Goal: Task Accomplishment & Management: Manage account settings

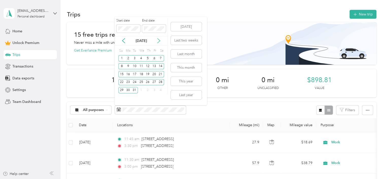
click at [159, 42] on icon at bounding box center [158, 41] width 3 height 5
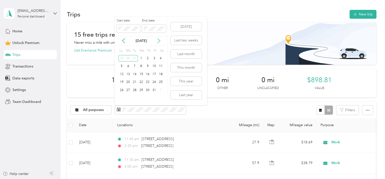
click at [159, 42] on icon at bounding box center [158, 41] width 3 height 5
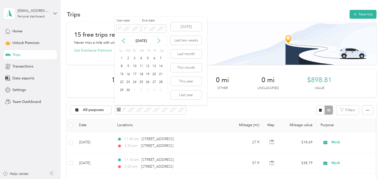
click at [159, 42] on icon at bounding box center [158, 41] width 3 height 5
click at [153, 57] on div "1" at bounding box center [154, 58] width 7 height 6
click at [120, 99] on div "31" at bounding box center [121, 98] width 7 height 6
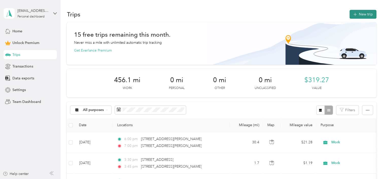
click at [363, 17] on button "New trip" at bounding box center [362, 14] width 27 height 9
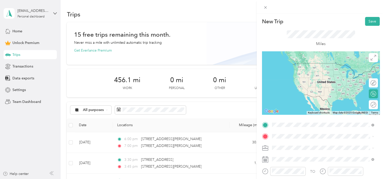
click at [285, 76] on span "[STREET_ADDRESS][PERSON_NAME][US_STATE]" at bounding box center [320, 73] width 79 height 5
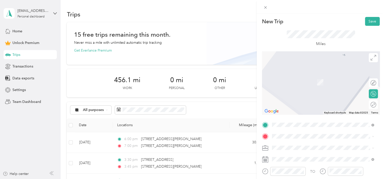
click at [292, 95] on span "[STREET_ADDRESS][US_STATE]" at bounding box center [306, 93] width 51 height 5
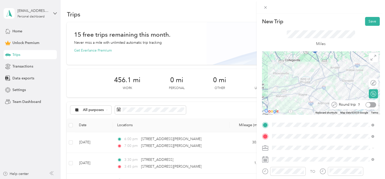
click at [366, 105] on div at bounding box center [368, 105] width 5 height 5
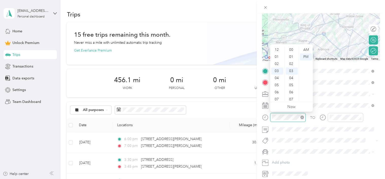
scroll to position [21, 0]
click at [276, 91] on div "09" at bounding box center [277, 92] width 12 height 7
click at [291, 84] on div "45" at bounding box center [291, 84] width 12 height 7
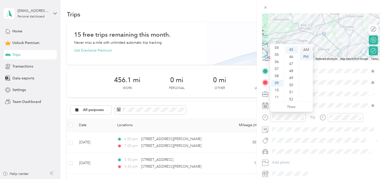
click at [307, 49] on div "AM" at bounding box center [306, 49] width 12 height 7
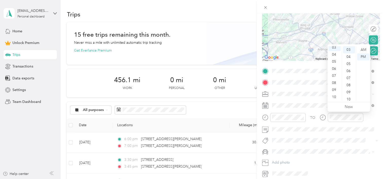
scroll to position [30, 0]
click at [335, 98] on div "11" at bounding box center [334, 97] width 12 height 7
click at [347, 50] on div "15" at bounding box center [349, 50] width 12 height 7
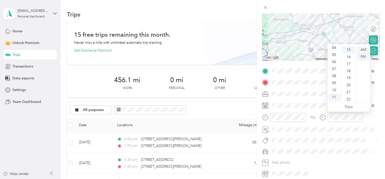
click at [362, 50] on div "AM" at bounding box center [363, 49] width 12 height 7
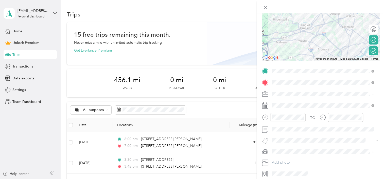
click at [281, 162] on li "Honda Accord" at bounding box center [323, 160] width 106 height 9
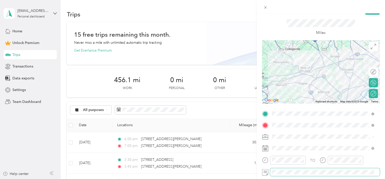
scroll to position [0, 0]
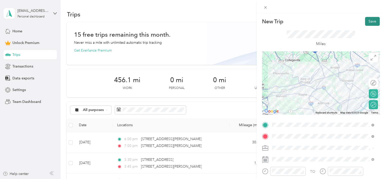
click at [368, 22] on button "Save" at bounding box center [372, 21] width 15 height 9
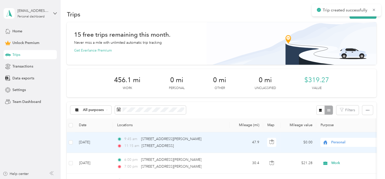
click at [333, 144] on span "Personal" at bounding box center [354, 143] width 46 height 6
click at [337, 73] on ol "Work Personal Supports Coordinator Other Charity Medical Moving Commute" at bounding box center [351, 102] width 63 height 71
click at [336, 142] on span "Personal" at bounding box center [354, 143] width 46 height 6
click at [340, 73] on ol "Work Personal Supports Coordinator Other Charity Medical Moving Commute" at bounding box center [351, 102] width 63 height 71
click at [207, 144] on div "11:15 am [STREET_ADDRESS]" at bounding box center [170, 146] width 106 height 6
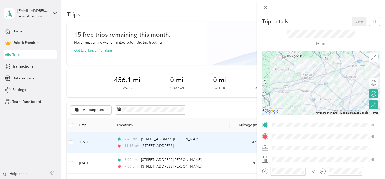
click at [280, 78] on li "Work" at bounding box center [323, 75] width 106 height 9
click at [353, 24] on button "Save" at bounding box center [359, 21] width 15 height 9
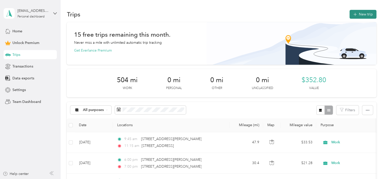
click at [356, 14] on button "New trip" at bounding box center [362, 14] width 27 height 9
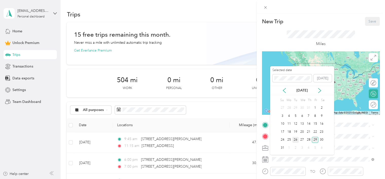
click at [295, 138] on div "26" at bounding box center [295, 140] width 7 height 6
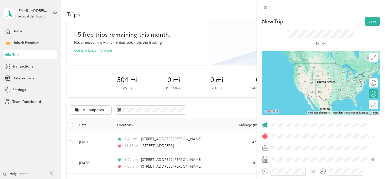
click at [283, 79] on ol "Work Personal Supports Coordinator Other Charity Medical Moving Commute" at bounding box center [323, 106] width 106 height 71
click at [290, 75] on span "[STREET_ADDRESS][US_STATE]" at bounding box center [306, 74] width 51 height 5
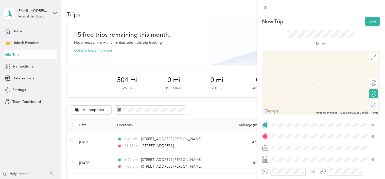
click at [284, 76] on span "[STREET_ADDRESS][PERSON_NAME][US_STATE]" at bounding box center [320, 73] width 79 height 5
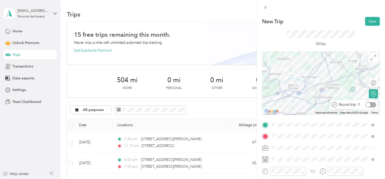
click at [367, 105] on div at bounding box center [370, 104] width 11 height 5
click at [280, 79] on ol "Work Personal Supports Coordinator Other Charity Medical Moving Commute" at bounding box center [323, 105] width 106 height 71
click at [285, 77] on div "Work" at bounding box center [322, 77] width 99 height 5
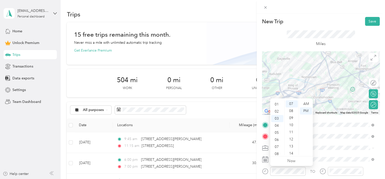
scroll to position [30, 0]
click at [276, 136] on div "09" at bounding box center [277, 137] width 12 height 7
click at [291, 141] on div "45" at bounding box center [291, 140] width 12 height 7
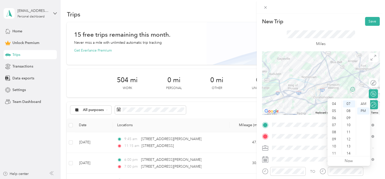
scroll to position [30, 0]
click at [333, 151] on div "11" at bounding box center [334, 151] width 12 height 7
click at [348, 140] on div "15" at bounding box center [349, 140] width 12 height 7
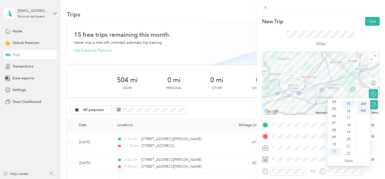
click at [362, 104] on div "AM" at bounding box center [363, 104] width 12 height 7
click at [287, 168] on div at bounding box center [287, 171] width 35 height 9
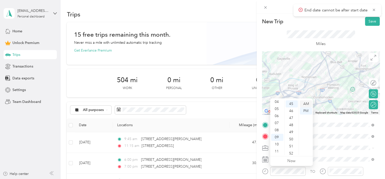
click at [306, 102] on div "AM" at bounding box center [306, 104] width 12 height 7
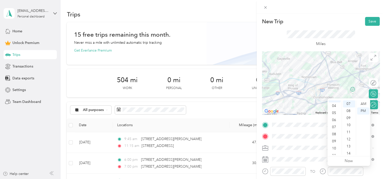
scroll to position [30, 0]
click at [334, 151] on div "11" at bounding box center [334, 151] width 12 height 7
click at [348, 150] on div "15" at bounding box center [349, 150] width 12 height 7
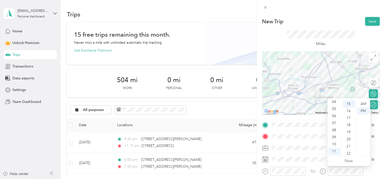
click at [380, 140] on form "New Trip Save This trip cannot be edited because it is either under review, app…" at bounding box center [321, 124] width 128 height 215
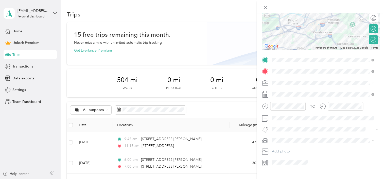
scroll to position [67, 0]
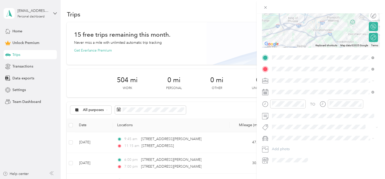
click at [280, 147] on div "Honda Accord" at bounding box center [322, 144] width 99 height 5
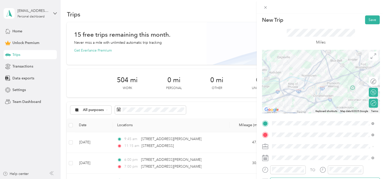
scroll to position [0, 0]
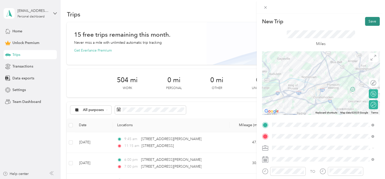
click at [369, 24] on button "Save" at bounding box center [372, 21] width 15 height 9
